Goal: Information Seeking & Learning: Learn about a topic

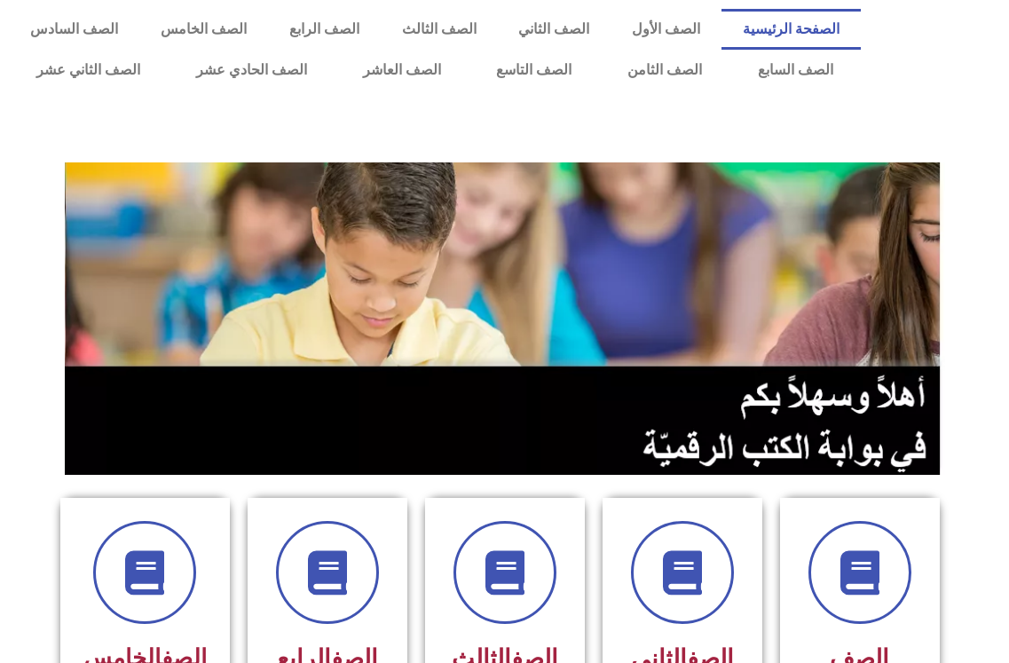
scroll to position [177, 0]
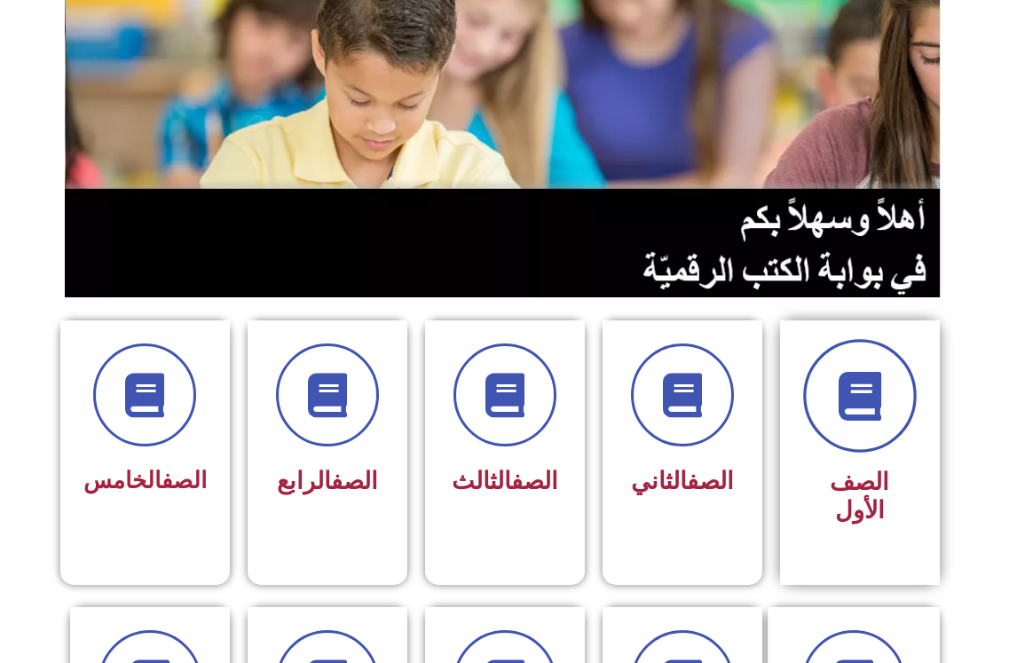
click at [877, 406] on icon at bounding box center [859, 396] width 49 height 49
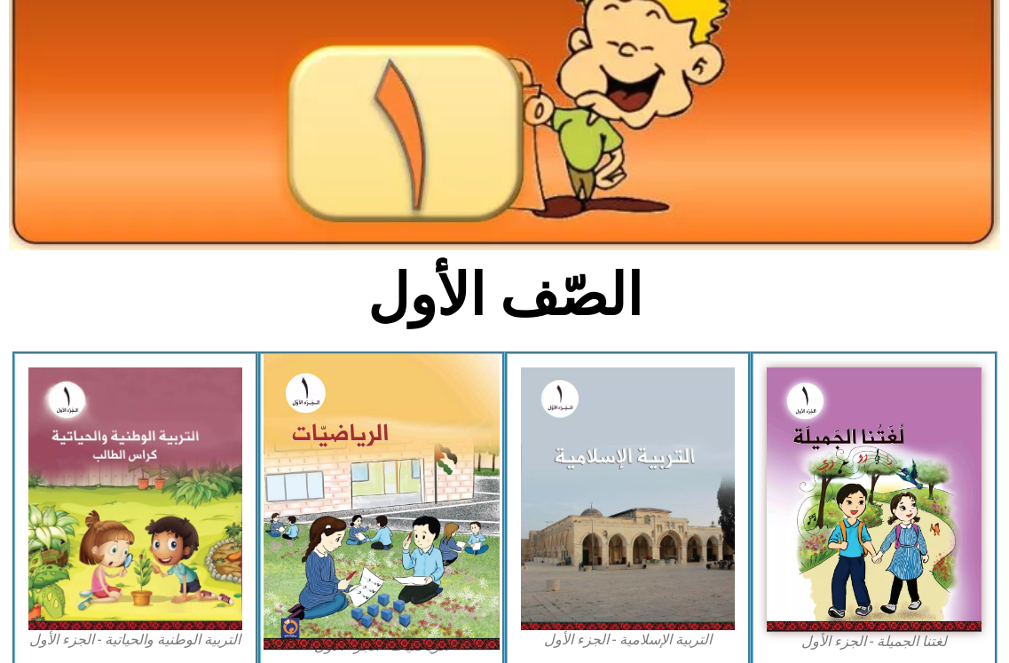
scroll to position [177, 0]
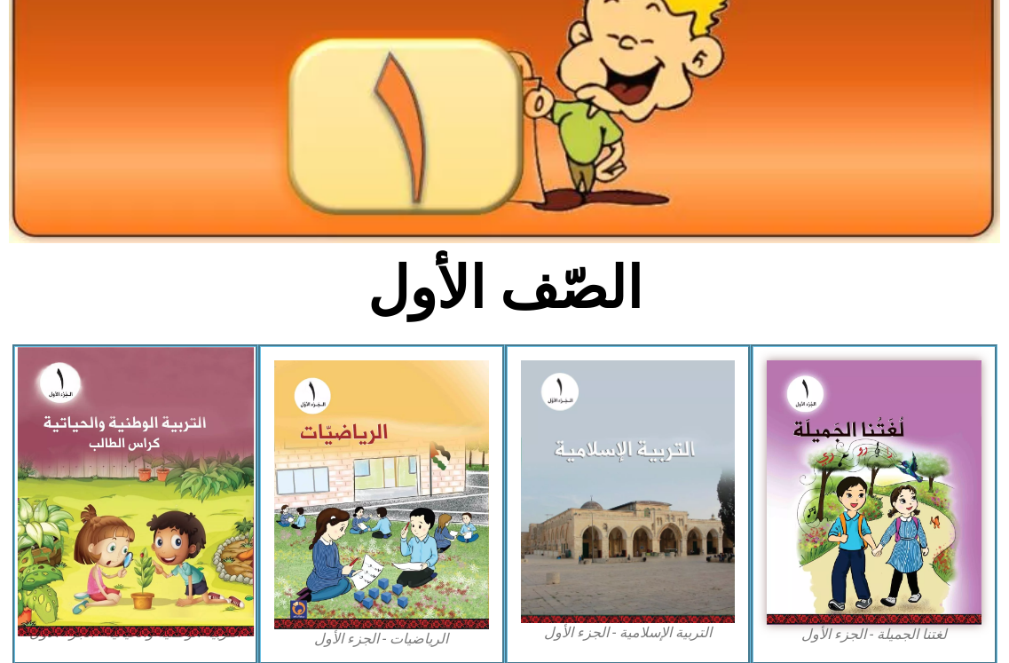
click at [115, 507] on img at bounding box center [135, 491] width 236 height 288
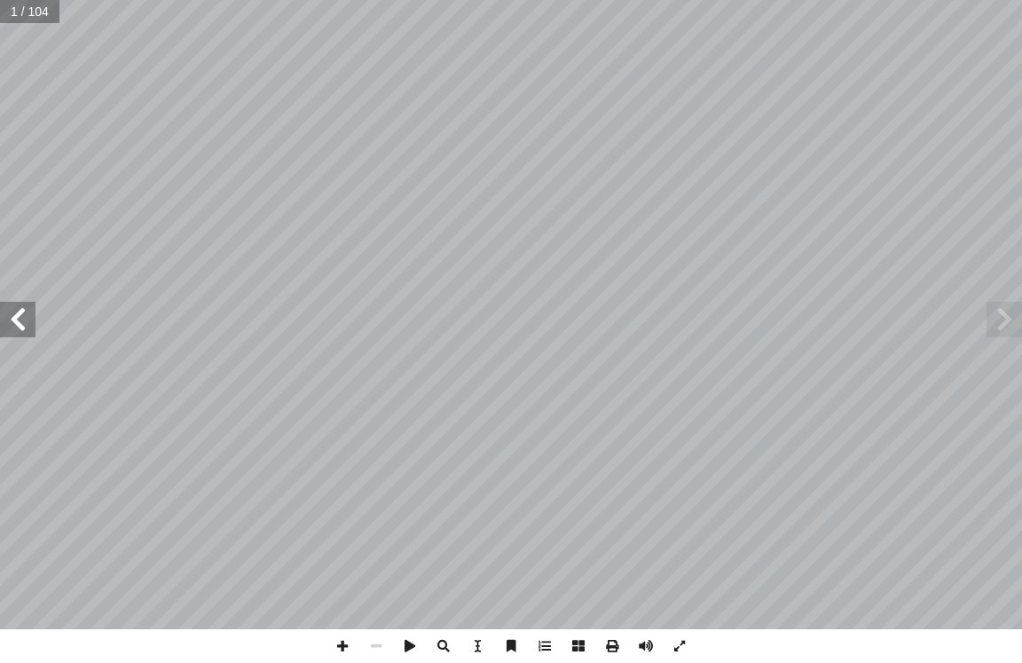
click at [15, 323] on span at bounding box center [17, 319] width 35 height 35
click at [14, 318] on span at bounding box center [17, 319] width 35 height 35
click at [17, 321] on span at bounding box center [17, 319] width 35 height 35
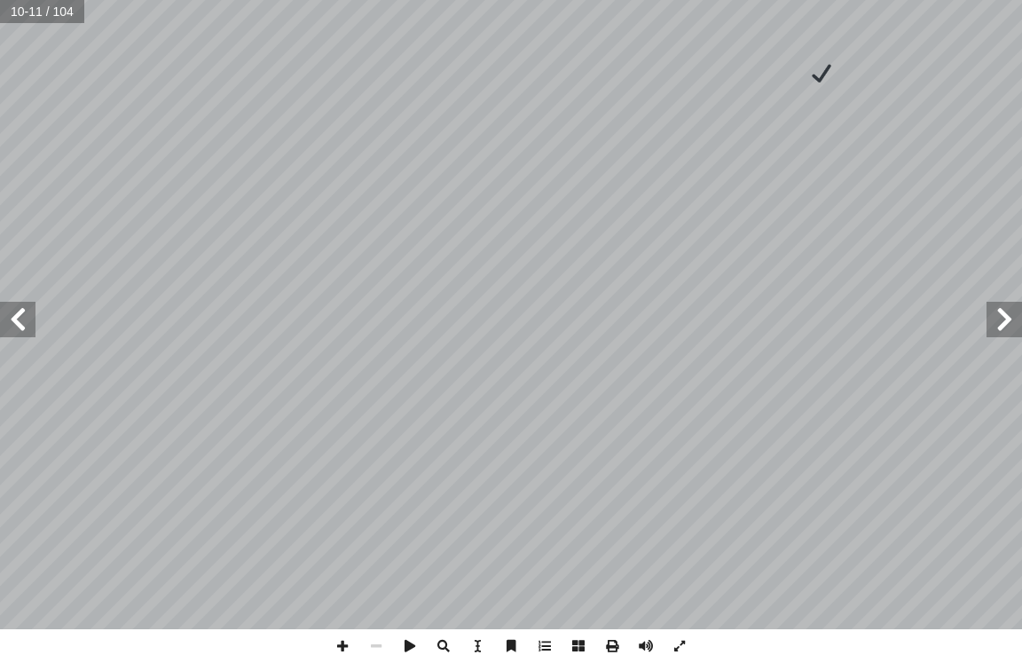
click at [19, 316] on span at bounding box center [17, 319] width 35 height 35
click at [23, 331] on span at bounding box center [17, 319] width 35 height 35
click at [17, 321] on span at bounding box center [17, 319] width 35 height 35
click at [20, 317] on span at bounding box center [17, 319] width 35 height 35
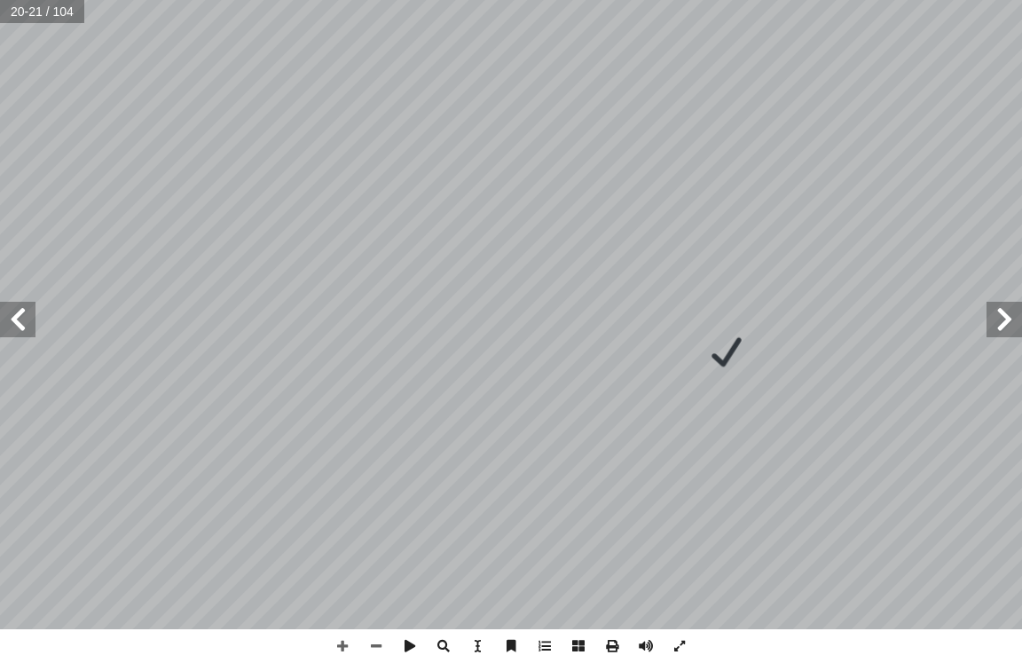
click at [17, 319] on span at bounding box center [17, 319] width 35 height 35
